Goal: Navigation & Orientation: Find specific page/section

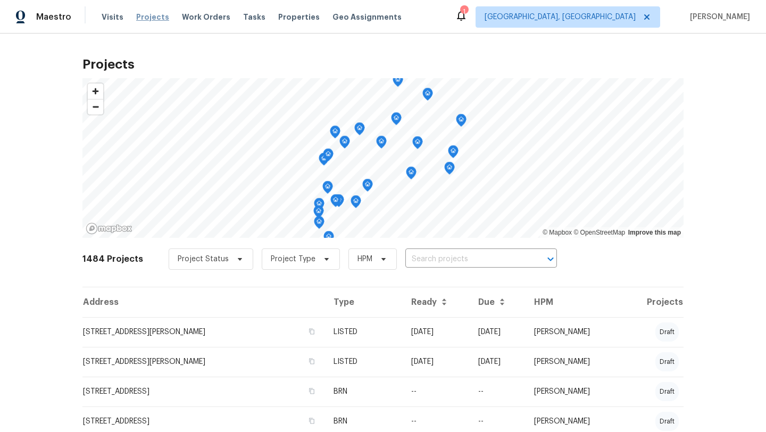
click at [147, 20] on span "Projects" at bounding box center [152, 17] width 33 height 11
click at [278, 20] on span "Properties" at bounding box center [299, 17] width 42 height 11
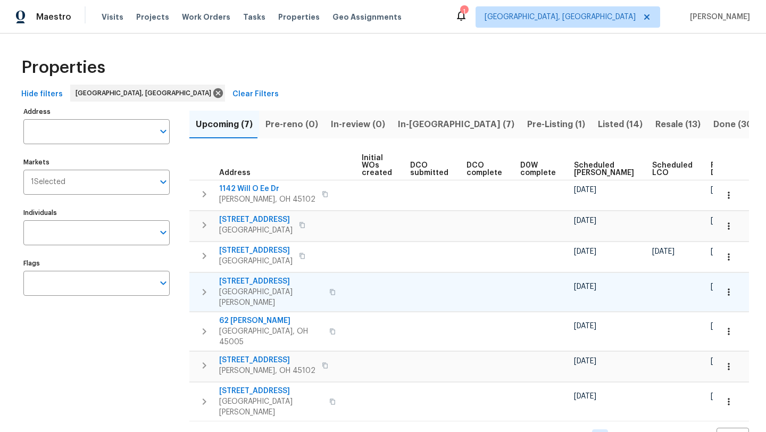
scroll to position [0, 117]
click at [466, 16] on icon at bounding box center [461, 16] width 9 height 11
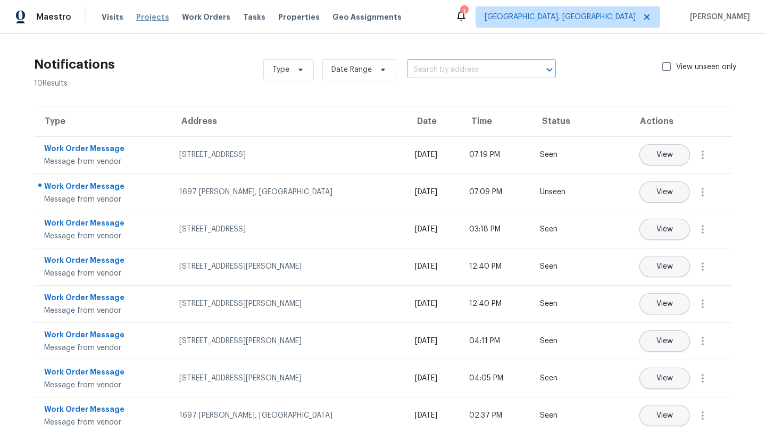
click at [152, 14] on span "Projects" at bounding box center [152, 17] width 33 height 11
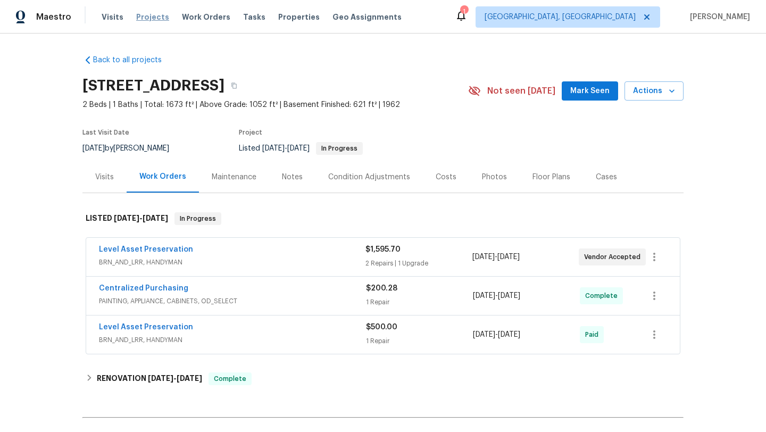
click at [147, 21] on span "Projects" at bounding box center [152, 17] width 33 height 11
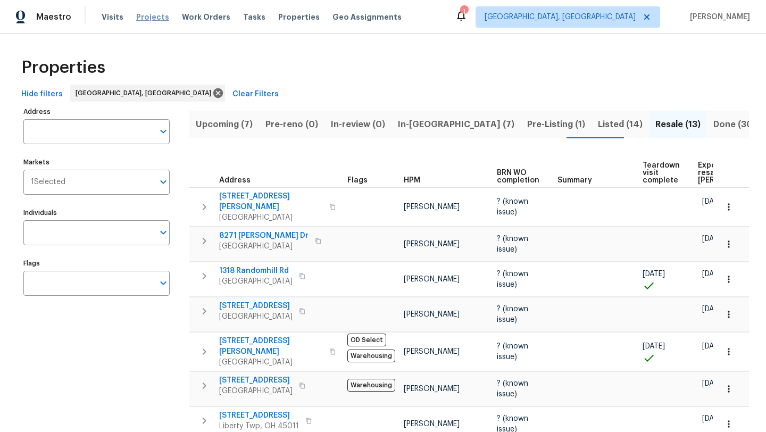
click at [150, 15] on span "Projects" at bounding box center [152, 17] width 33 height 11
